Goal: Information Seeking & Learning: Learn about a topic

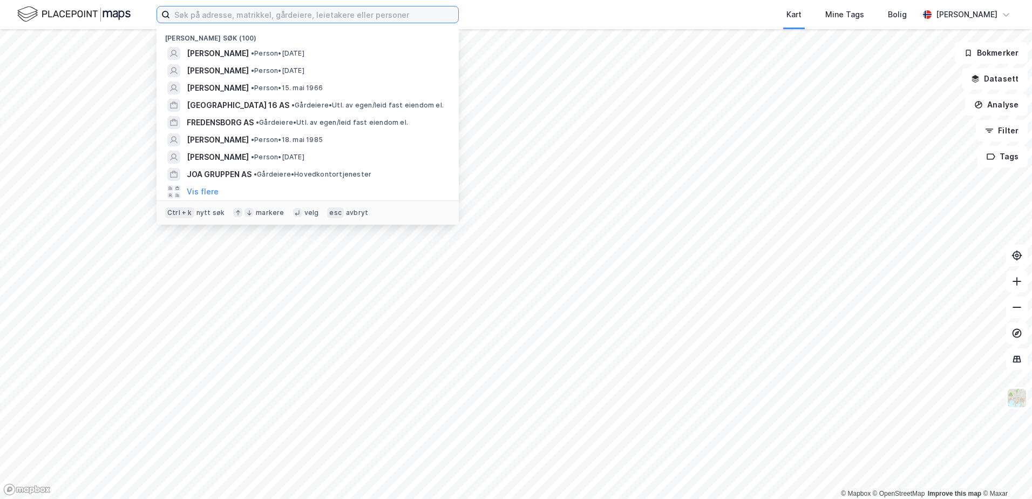
click at [349, 19] on input at bounding box center [314, 14] width 288 height 16
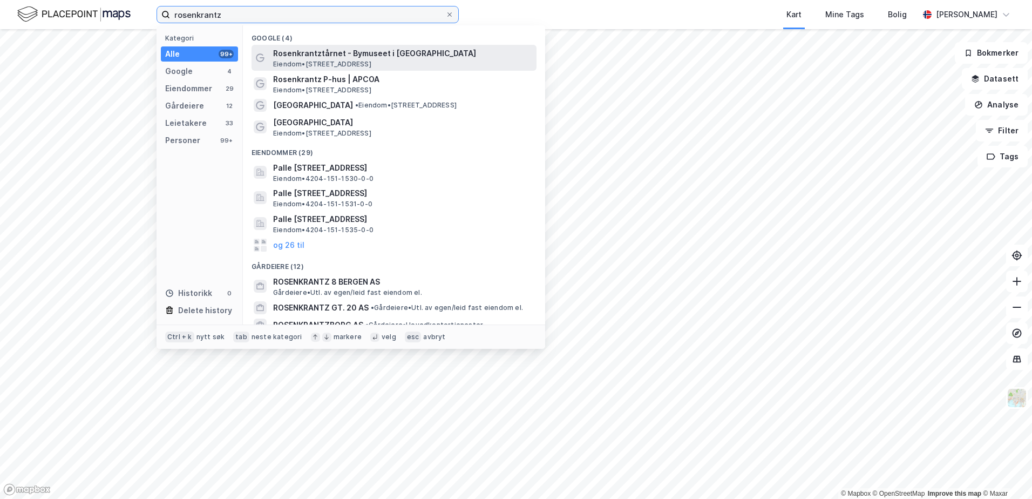
type input "rosenkrantz"
click at [333, 52] on span "Rosenkrantztårnet - Bymuseet i [GEOGRAPHIC_DATA]" at bounding box center [402, 53] width 259 height 13
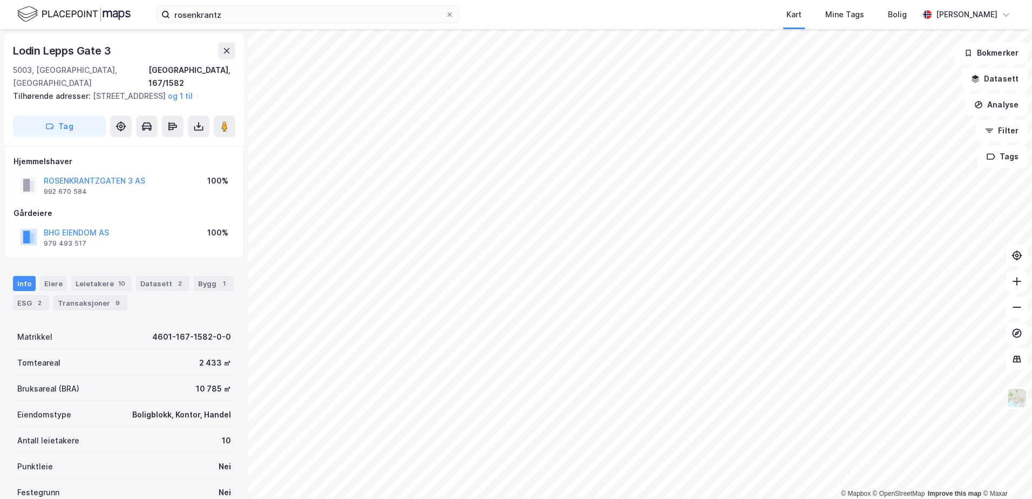
drag, startPoint x: 125, startPoint y: 42, endPoint x: 6, endPoint y: 195, distance: 193.6
click at [6, 195] on div "Hjemmelshaver ROSENKRANTZGATEN 3 AS 992 670 584 100% Gårdeiere BHG EIENDOM AS 9…" at bounding box center [124, 202] width 240 height 113
